Goal: Task Accomplishment & Management: Manage account settings

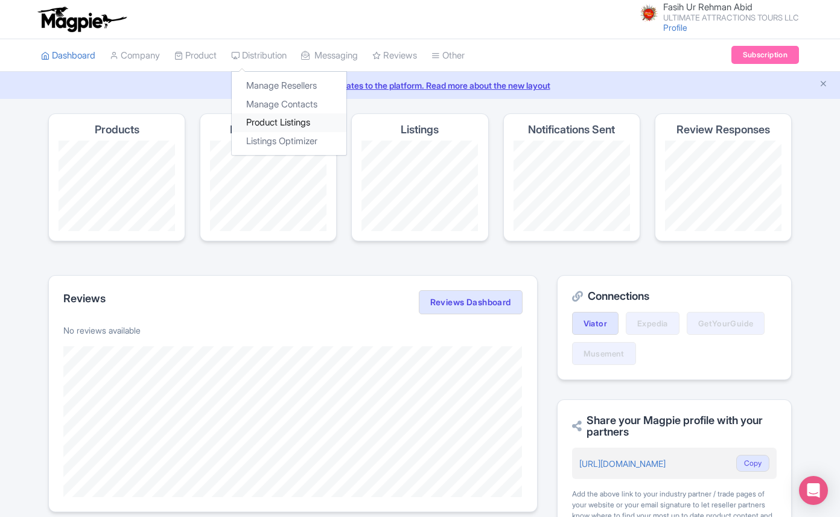
click at [282, 119] on link "Product Listings" at bounding box center [289, 122] width 115 height 19
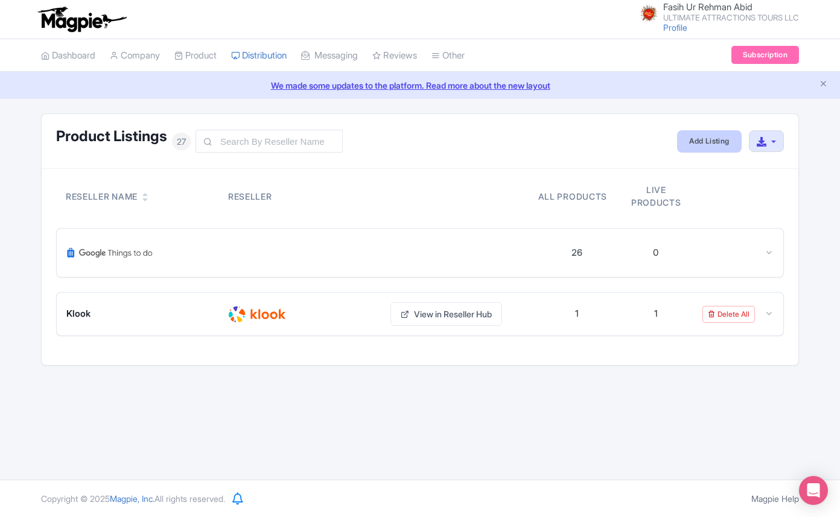
click at [716, 143] on link "Add Listing" at bounding box center [709, 141] width 64 height 22
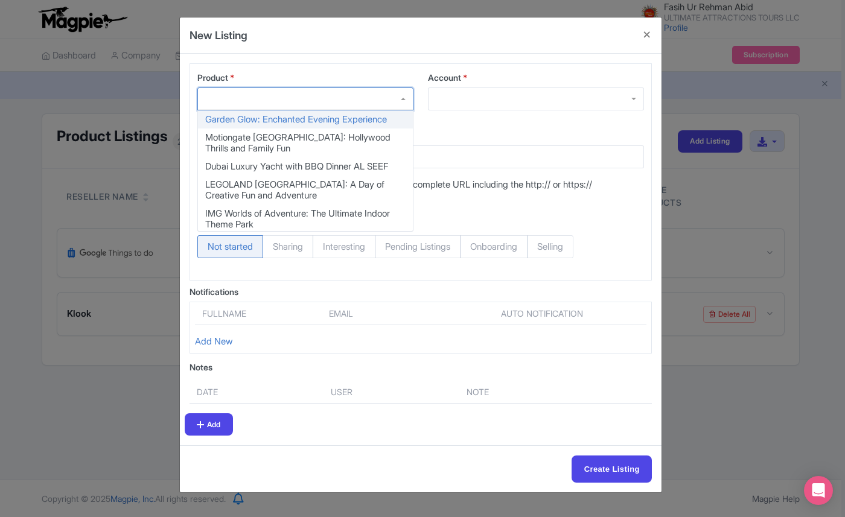
click at [293, 101] on div at bounding box center [305, 98] width 216 height 23
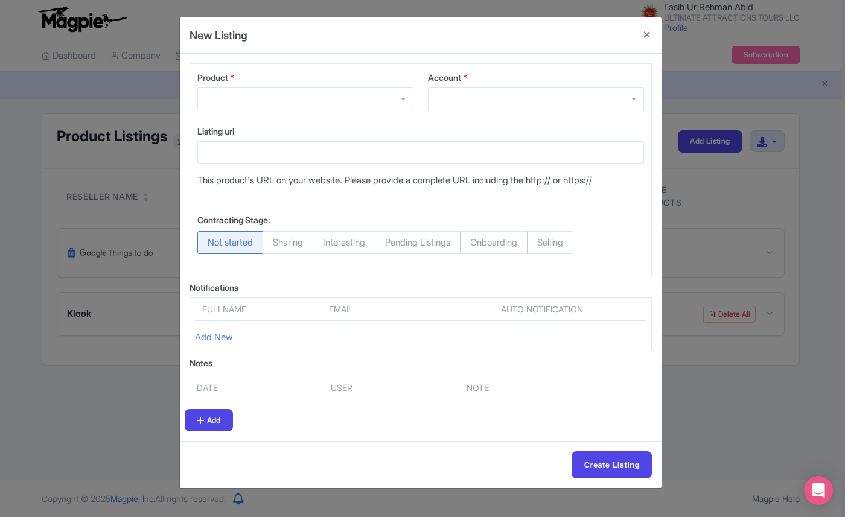
click at [606, 64] on div "Product * Garden Glow: Enchanted Evening Experience Motiongate Dubai: Hollywood…" at bounding box center [420, 169] width 462 height 213
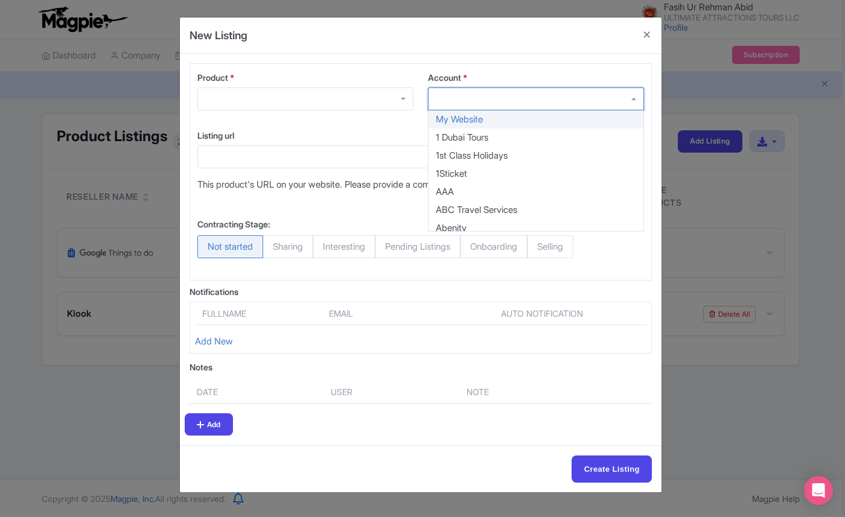
click at [605, 97] on div at bounding box center [536, 98] width 216 height 23
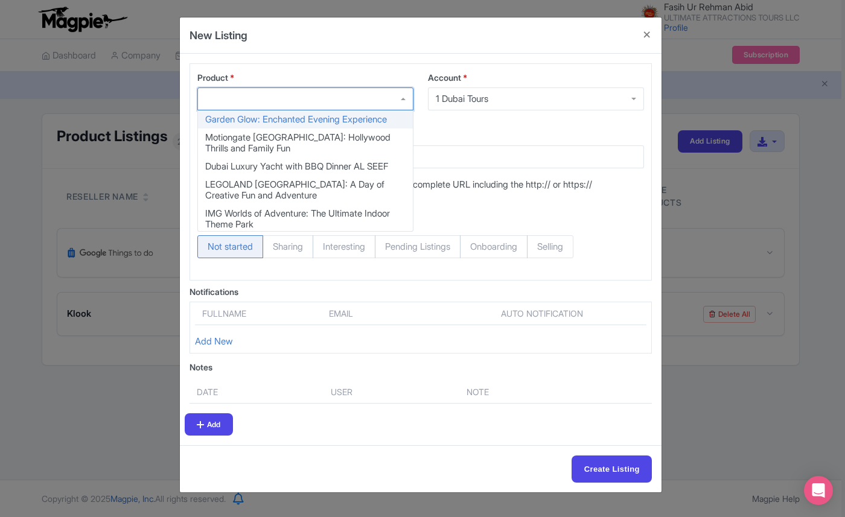
click at [378, 96] on div at bounding box center [305, 98] width 216 height 23
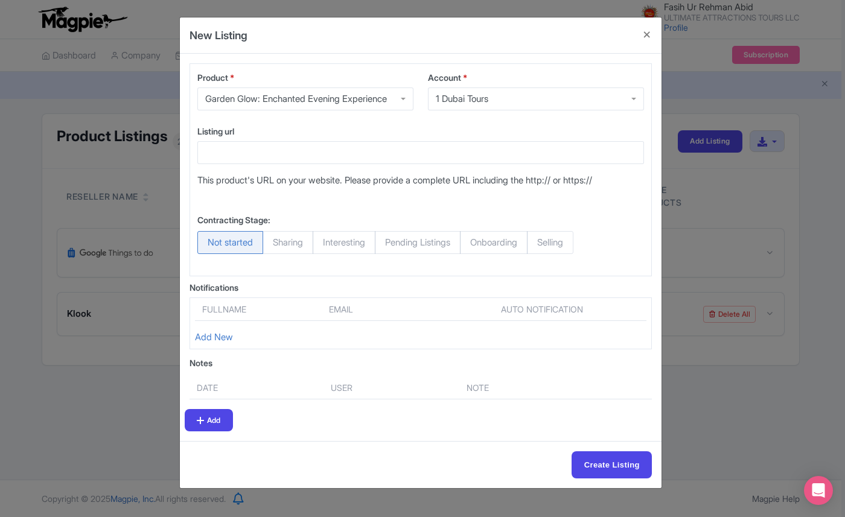
click at [291, 243] on span "Sharing" at bounding box center [287, 242] width 51 height 23
click at [275, 243] on input "Sharing" at bounding box center [268, 237] width 12 height 12
radio input "true"
click at [489, 92] on div "1 Dubai Tours" at bounding box center [536, 98] width 216 height 23
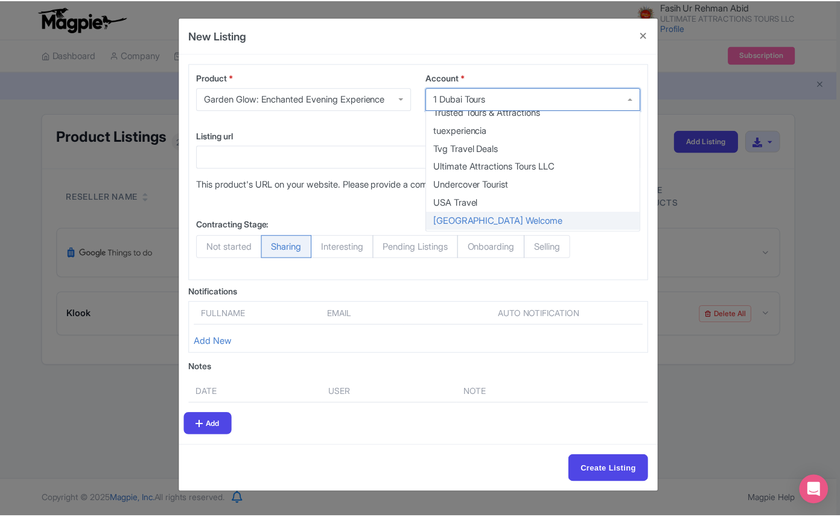
scroll to position [9352, 0]
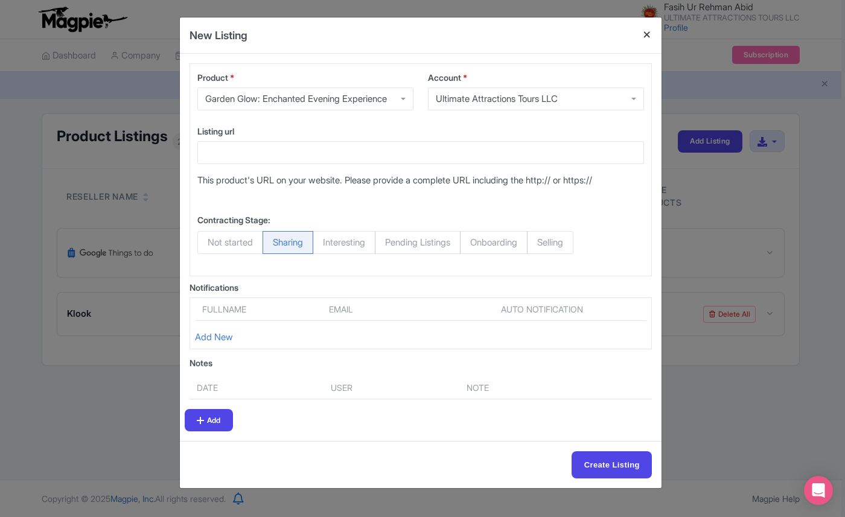
click at [649, 38] on button "Close" at bounding box center [646, 34] width 29 height 34
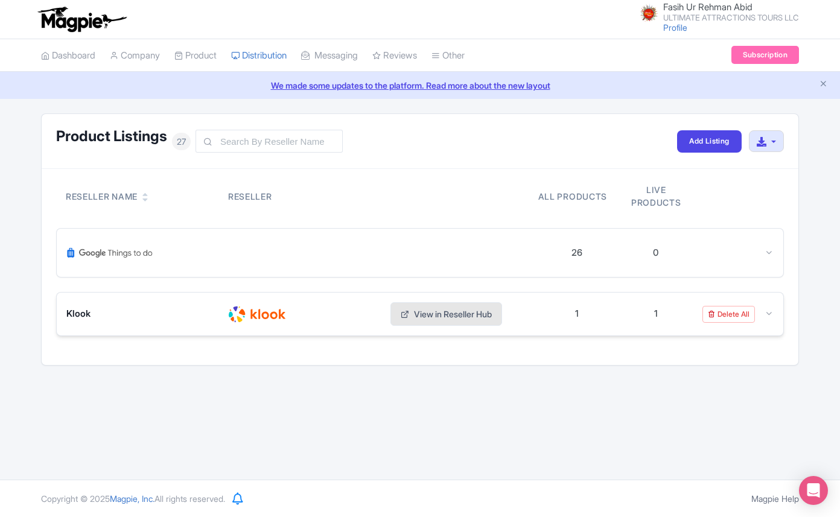
click at [446, 319] on link "View in Reseller Hub" at bounding box center [446, 314] width 112 height 24
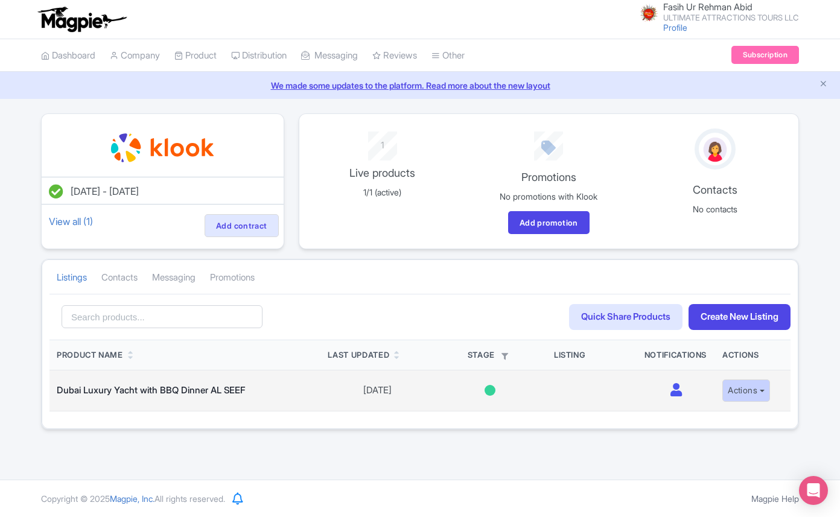
click at [747, 390] on button "Actions" at bounding box center [746, 391] width 48 height 22
click at [712, 434] on link "Delete listing" at bounding box center [716, 436] width 115 height 19
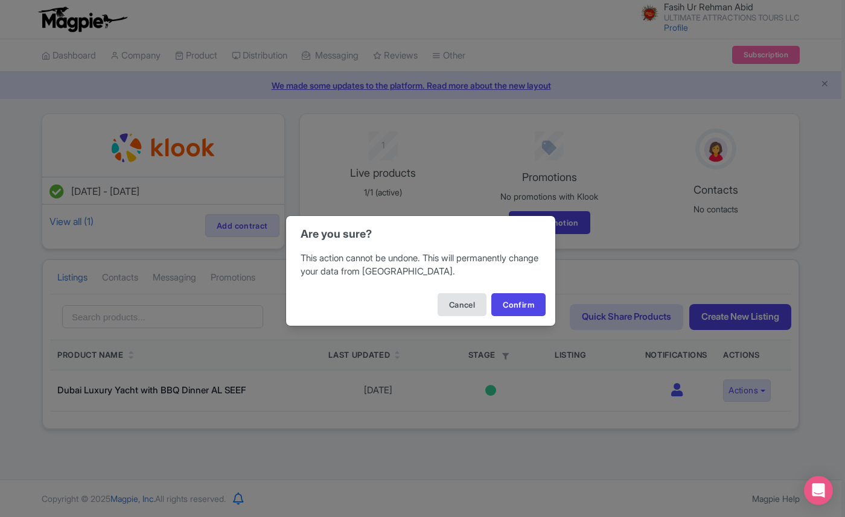
click at [472, 307] on button "Cancel" at bounding box center [461, 304] width 49 height 23
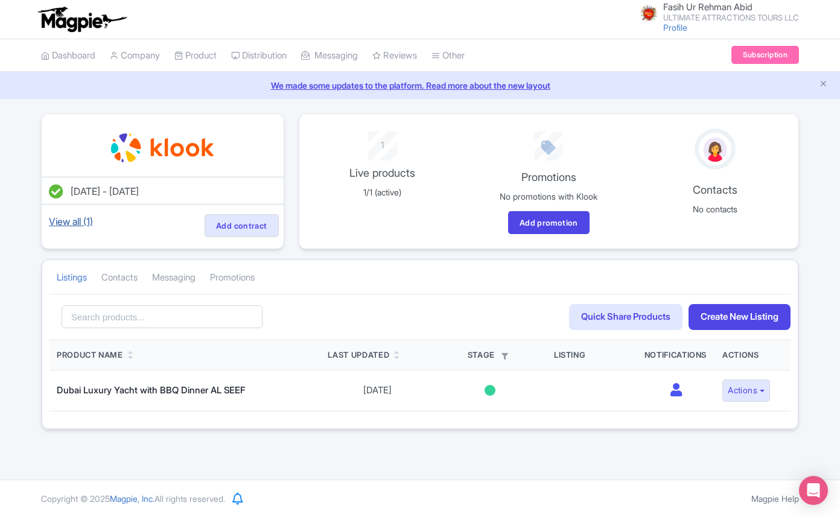
click at [83, 221] on link "View all (1)" at bounding box center [70, 221] width 49 height 17
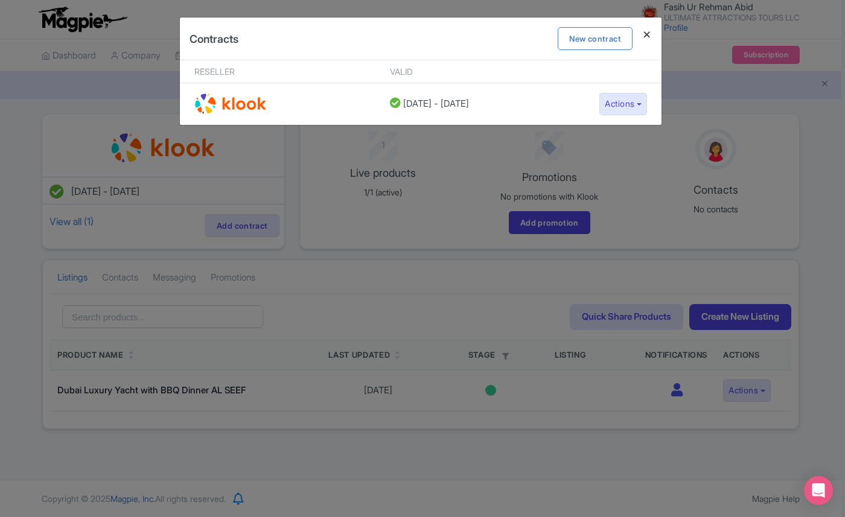
click at [641, 40] on h4 at bounding box center [646, 34] width 29 height 34
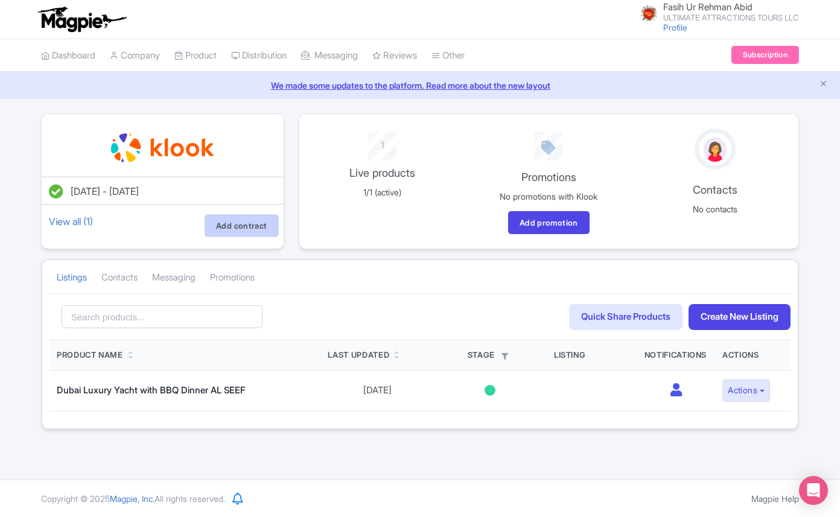
click at [229, 229] on link "Add contract" at bounding box center [242, 225] width 74 height 23
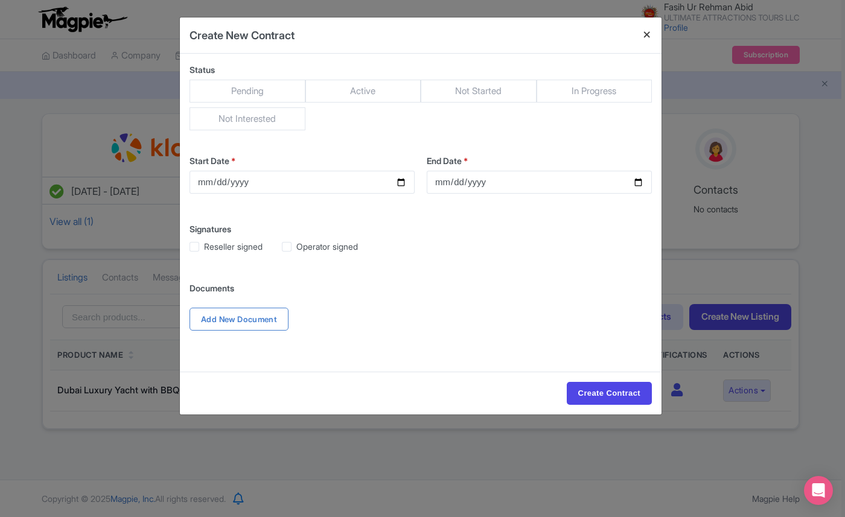
click at [644, 35] on button "Close" at bounding box center [646, 34] width 29 height 34
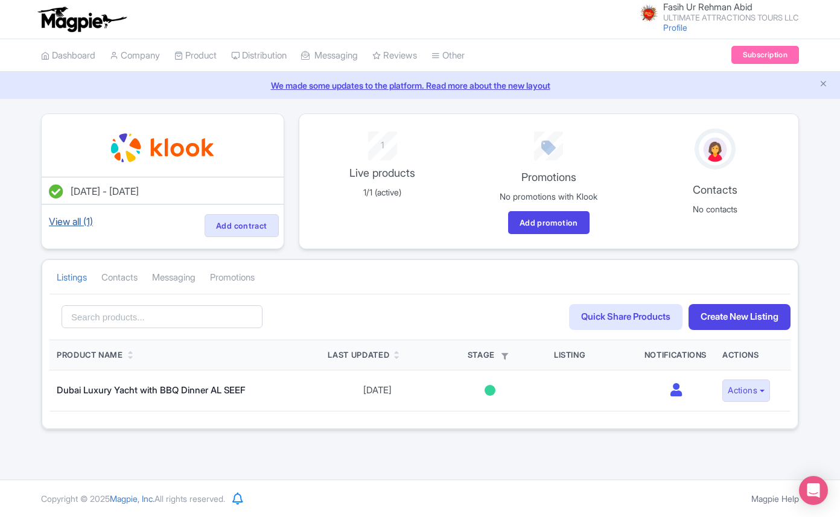
click at [86, 220] on link "View all (1)" at bounding box center [70, 221] width 49 height 17
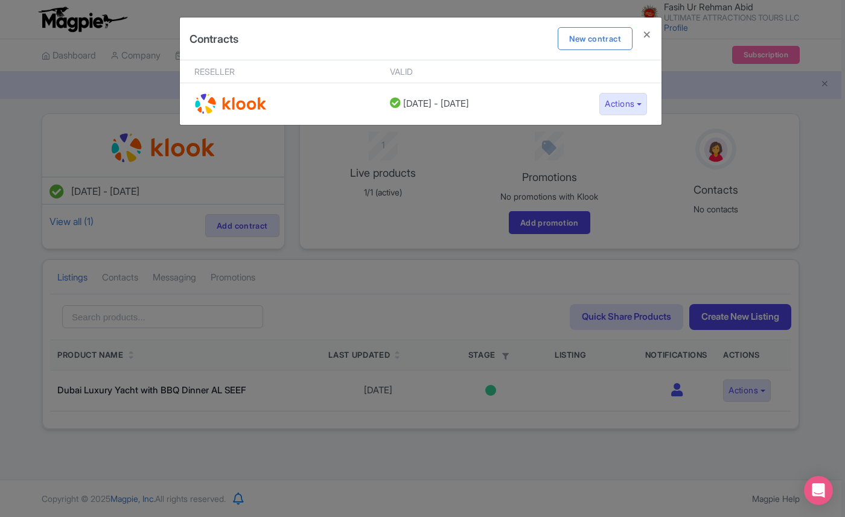
click at [86, 220] on div "Contracts New contract Reseller Valid 29 November, 2024 - 29 November, 2025 Act…" at bounding box center [422, 258] width 845 height 517
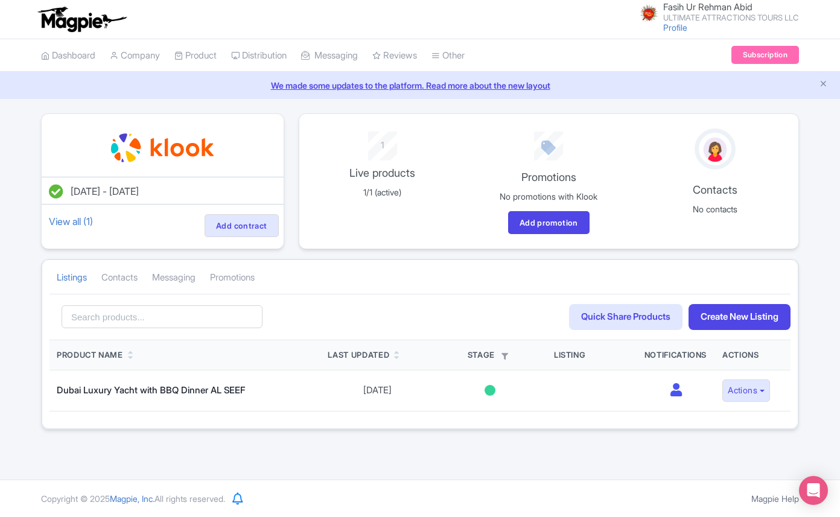
click at [86, 220] on link "View all (1)" at bounding box center [70, 221] width 49 height 17
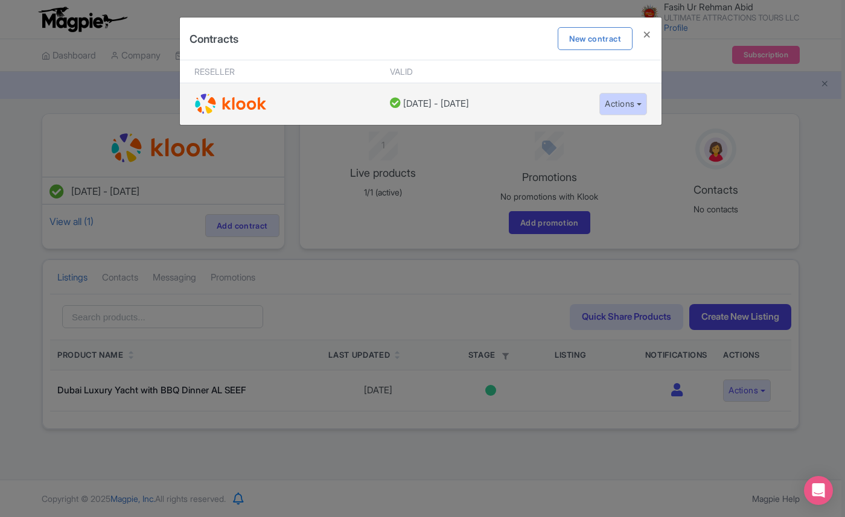
click at [630, 101] on button "Actions" at bounding box center [623, 104] width 48 height 22
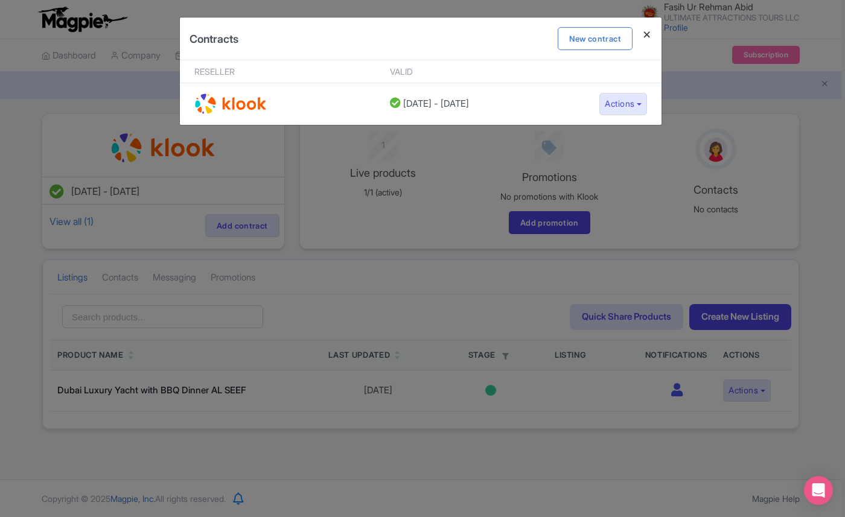
click at [647, 34] on h4 at bounding box center [646, 34] width 29 height 34
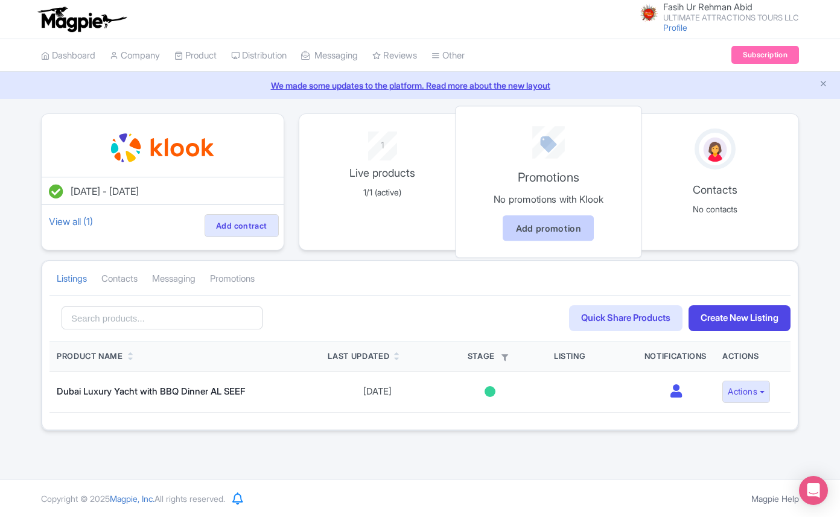
click at [535, 229] on link "Add promotion" at bounding box center [548, 228] width 91 height 26
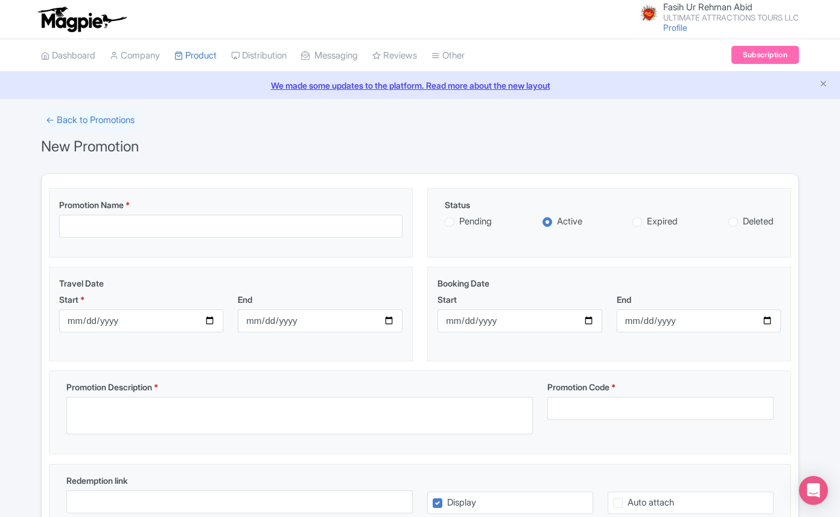
click at [83, 22] on img at bounding box center [82, 19] width 94 height 27
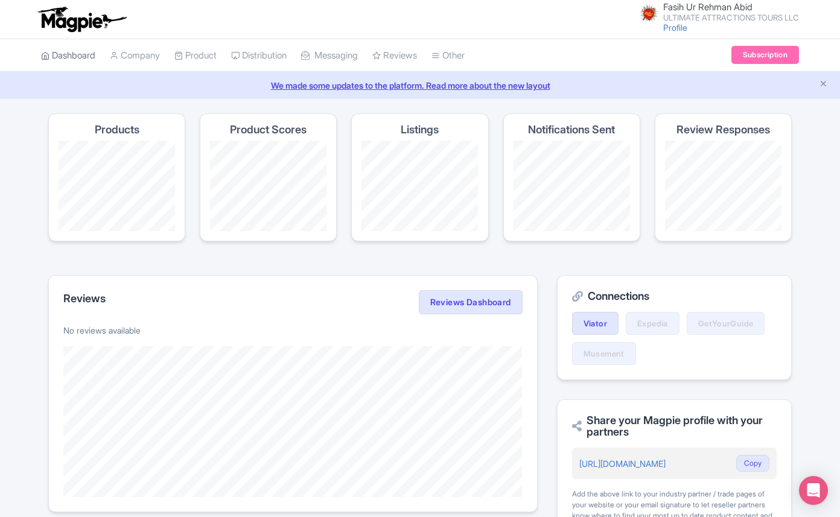
click at [80, 57] on link "Dashboard" at bounding box center [68, 55] width 54 height 33
